Goal: Find specific page/section: Find specific page/section

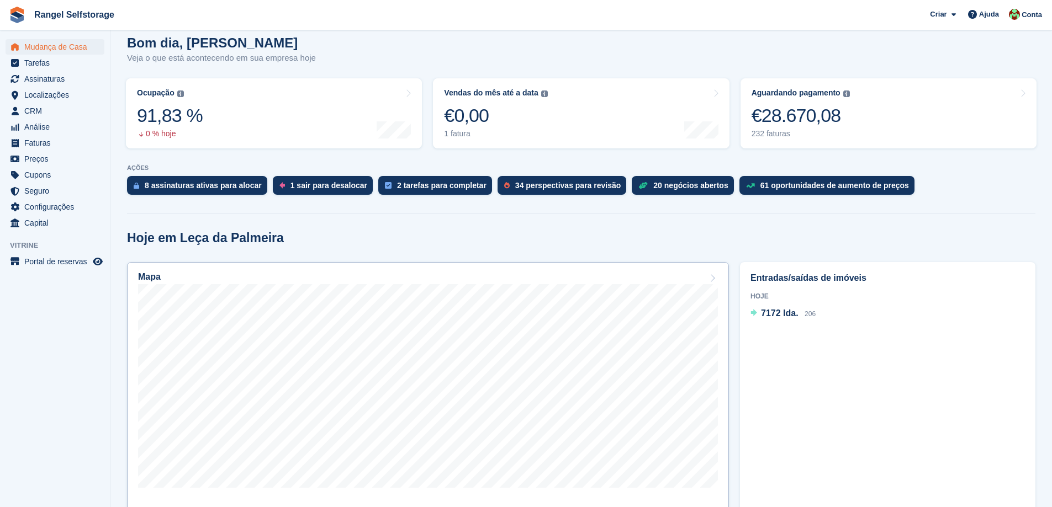
scroll to position [110, 0]
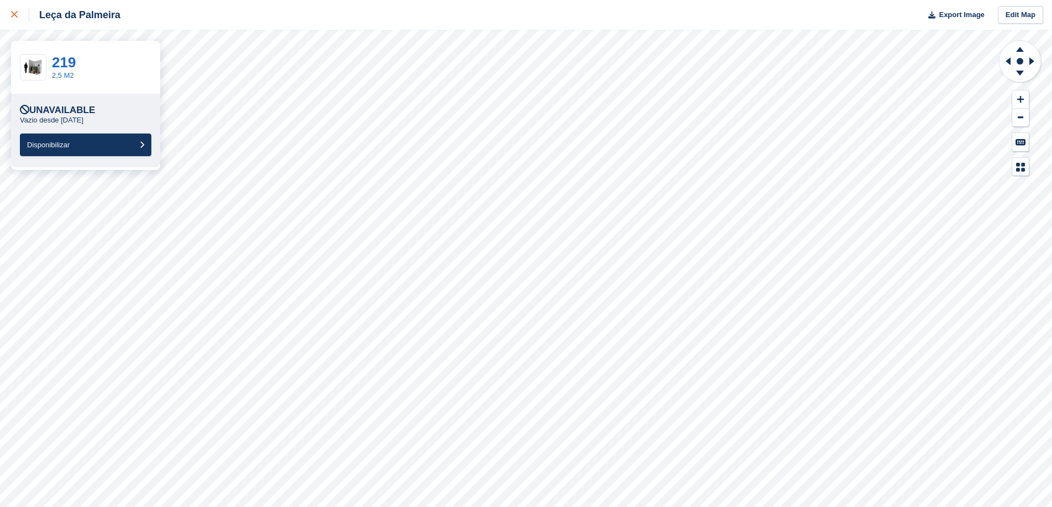
click at [17, 14] on icon at bounding box center [14, 14] width 7 height 7
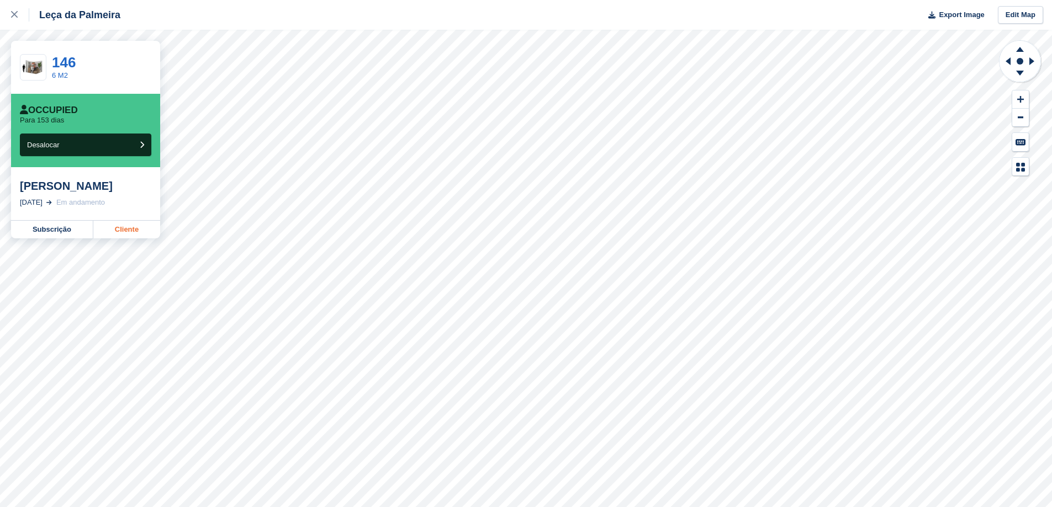
click at [127, 238] on link "Cliente" at bounding box center [126, 230] width 67 height 18
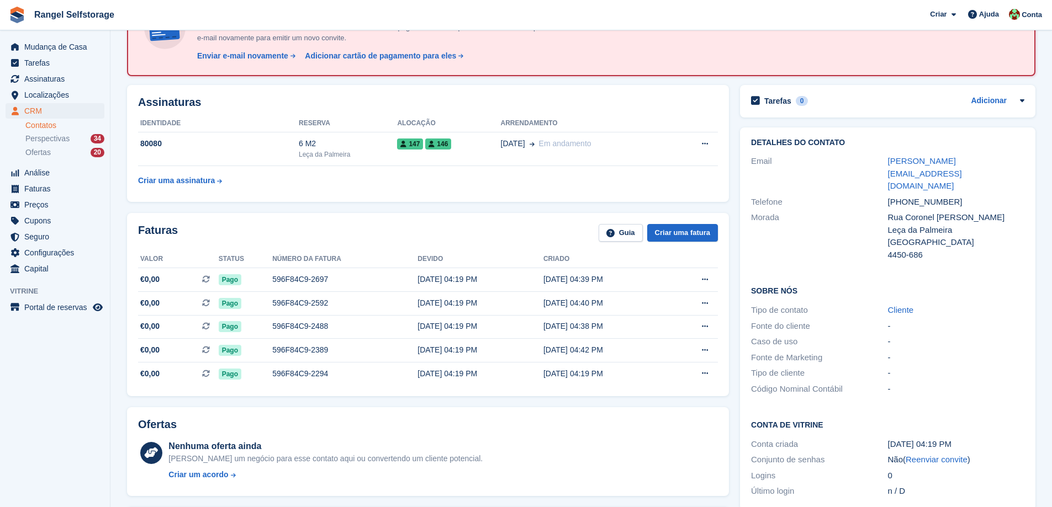
scroll to position [94, 0]
